Goal: Find specific page/section: Find specific page/section

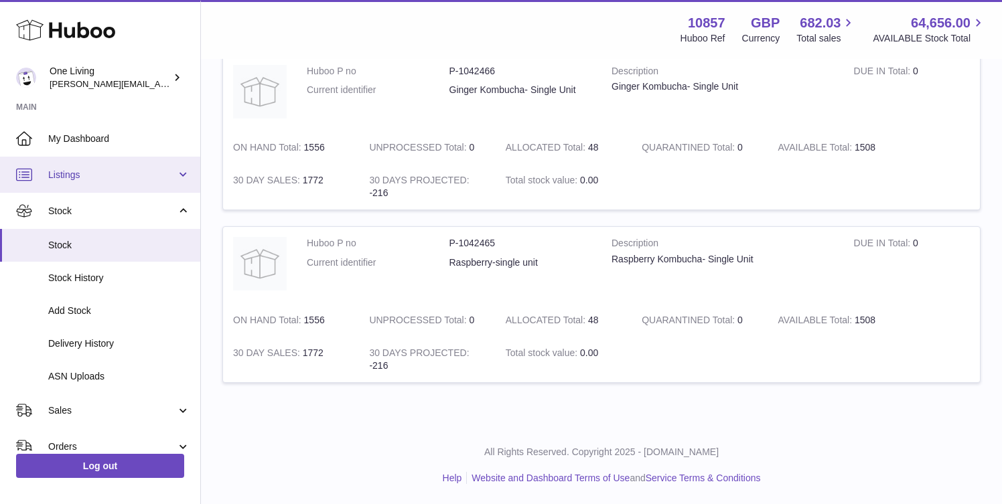
click at [121, 175] on span "Listings" at bounding box center [112, 175] width 128 height 13
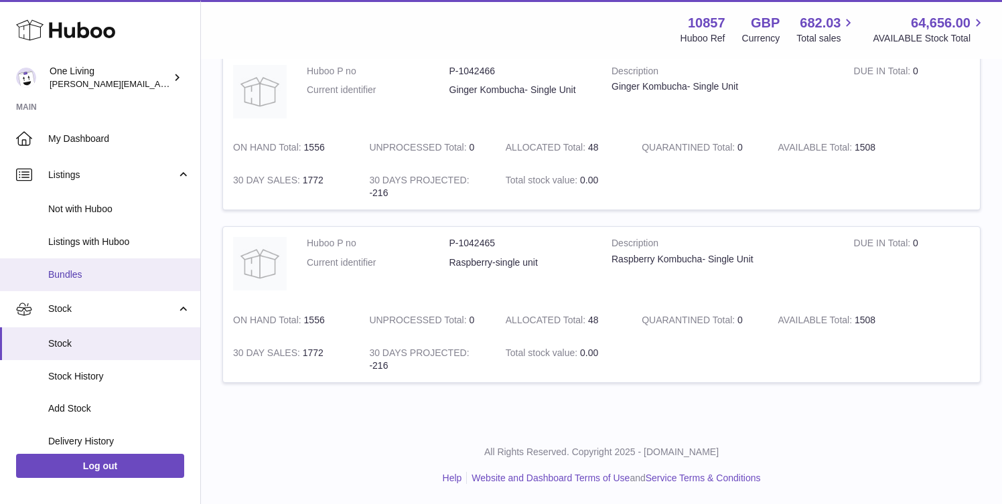
click at [117, 275] on span "Bundles" at bounding box center [119, 275] width 142 height 13
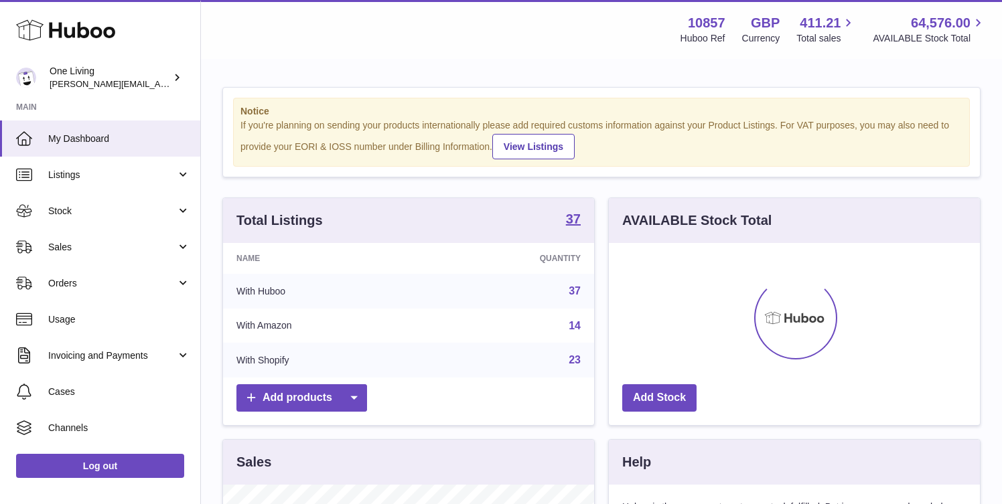
scroll to position [209, 371]
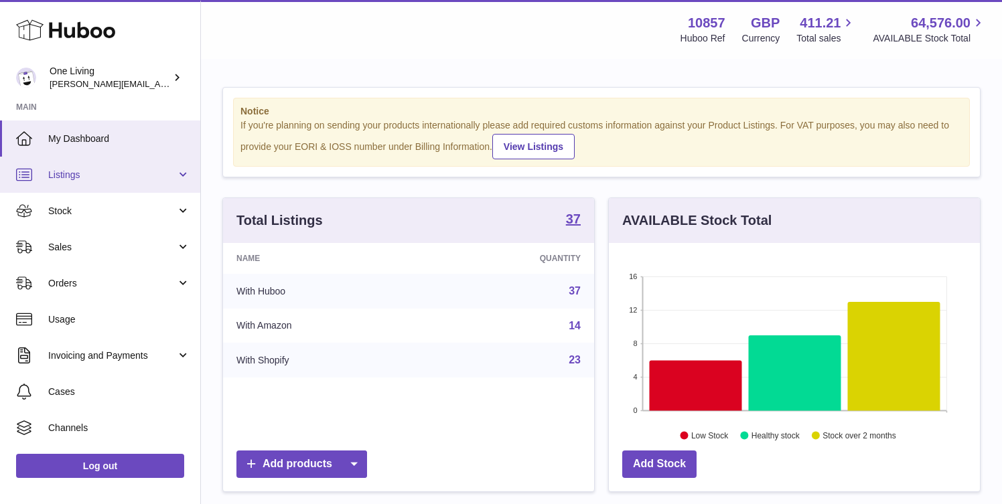
click at [123, 160] on link "Listings" at bounding box center [100, 175] width 200 height 36
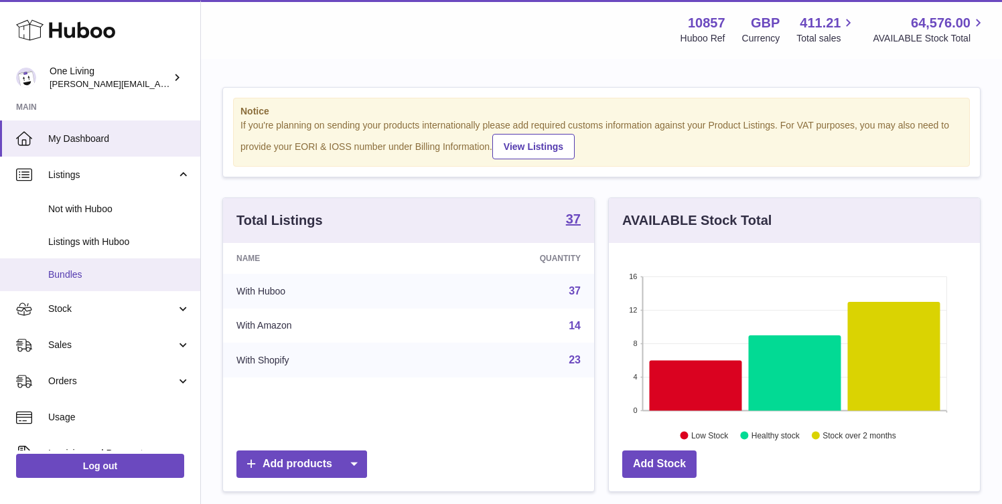
click at [96, 275] on span "Bundles" at bounding box center [119, 275] width 142 height 13
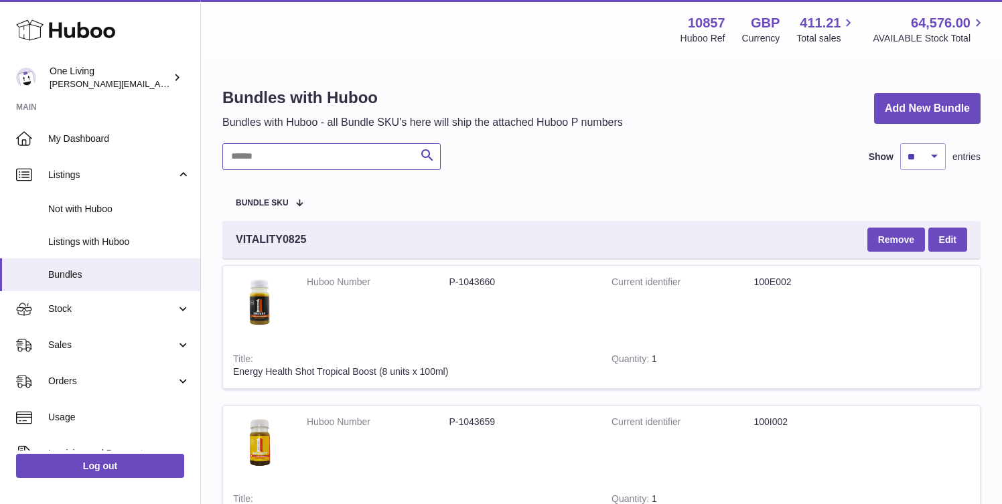
click at [262, 160] on input "text" at bounding box center [331, 156] width 218 height 27
paste input "******"
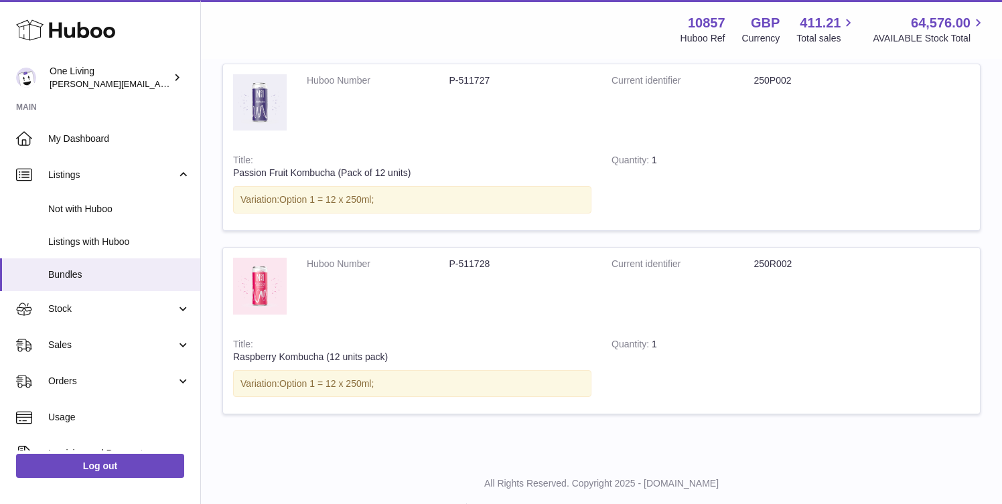
scroll to position [387, 0]
type input "******"
click at [764, 264] on dd "250R002" at bounding box center [825, 262] width 143 height 13
copy dd "250R002"
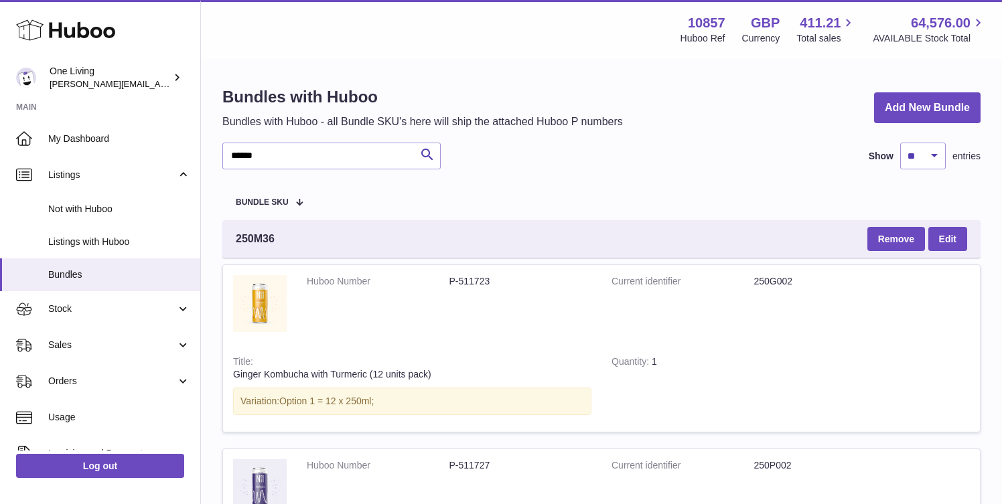
scroll to position [0, 0]
drag, startPoint x: 291, startPoint y: 243, endPoint x: 214, endPoint y: 243, distance: 77.7
click at [214, 243] on div "Bundles with Huboo Bundles with Huboo - all Bundle SKU's here will ship the att…" at bounding box center [601, 451] width 801 height 783
copy span "250M36"
